Goal: Transaction & Acquisition: Purchase product/service

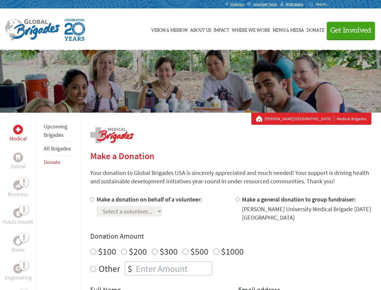
click at [333, 4] on div "Search for:" at bounding box center [321, 4] width 24 height 5
click at [348, 30] on span "Get Involved" at bounding box center [351, 30] width 41 height 7
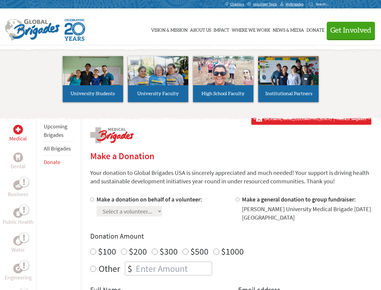
click at [191, 81] on li "High School Faculty" at bounding box center [223, 79] width 65 height 56
click at [40, 201] on div "Upcoming Brigades All Brigades Donate" at bounding box center [58, 258] width 44 height 290
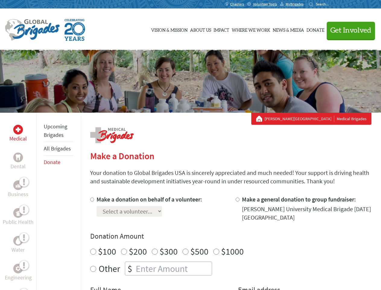
click at [231, 242] on div "Donation Amount $100 $200 $300 $500 $1000 Other $" at bounding box center [230, 253] width 281 height 44
click at [91, 199] on input "Make a donation on behalf of a volunteer:" at bounding box center [92, 199] width 4 height 4
radio input "true"
click at [237, 199] on input "Make a general donation to group fundraiser:" at bounding box center [238, 199] width 4 height 4
radio input "true"
